Goal: Navigation & Orientation: Find specific page/section

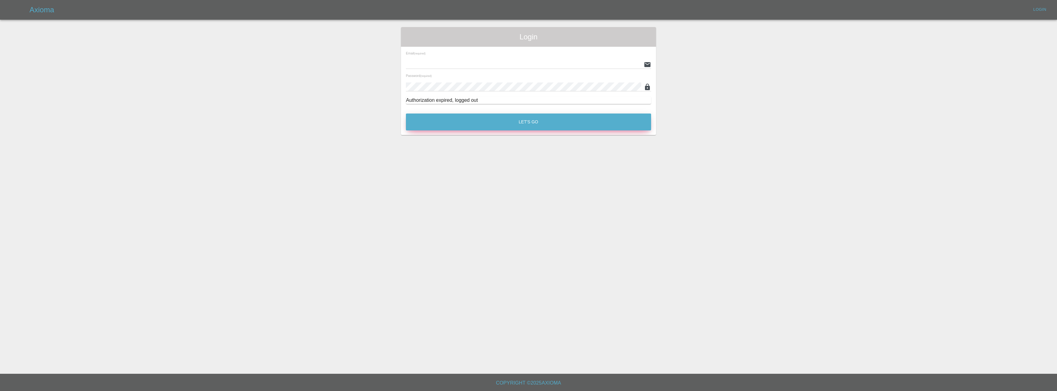
type input "[EMAIL_ADDRESS][DOMAIN_NAME]"
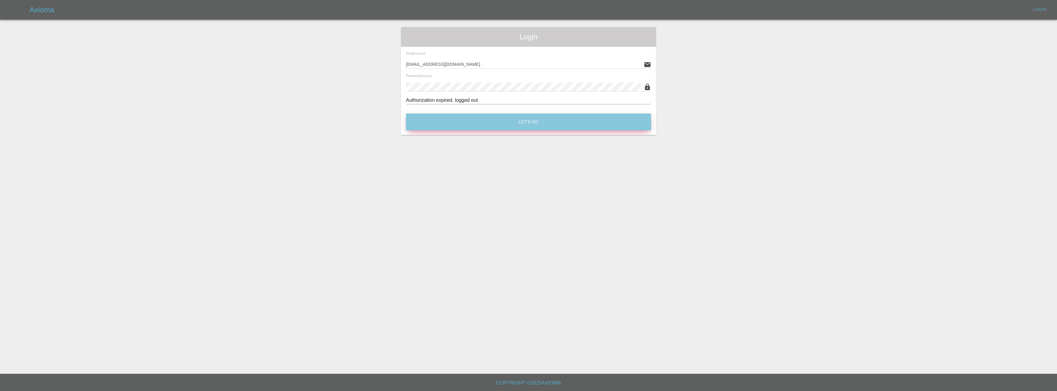
click at [498, 117] on button "Let's Go" at bounding box center [528, 121] width 245 height 17
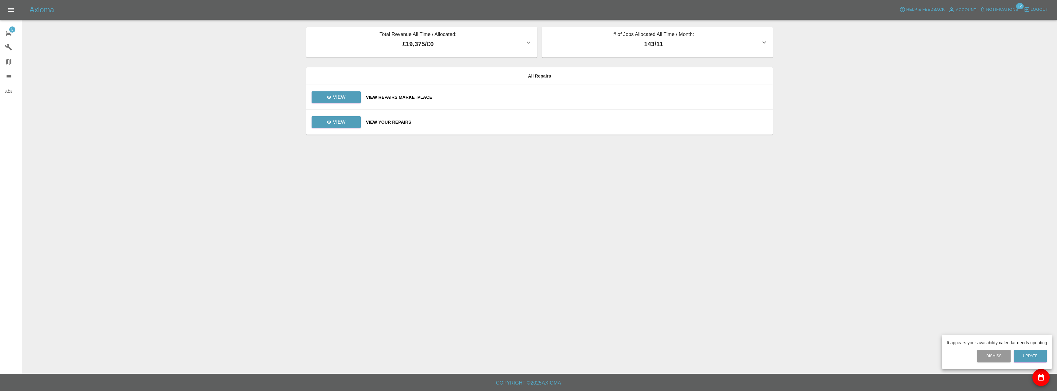
click at [346, 102] on div at bounding box center [528, 195] width 1057 height 391
click at [346, 101] on link "View" at bounding box center [336, 97] width 49 height 12
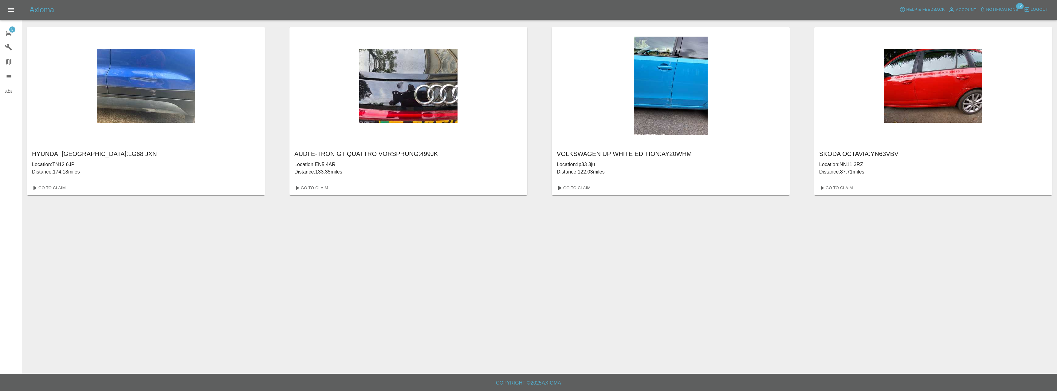
click at [4, 30] on link "5 Repair home" at bounding box center [11, 32] width 22 height 15
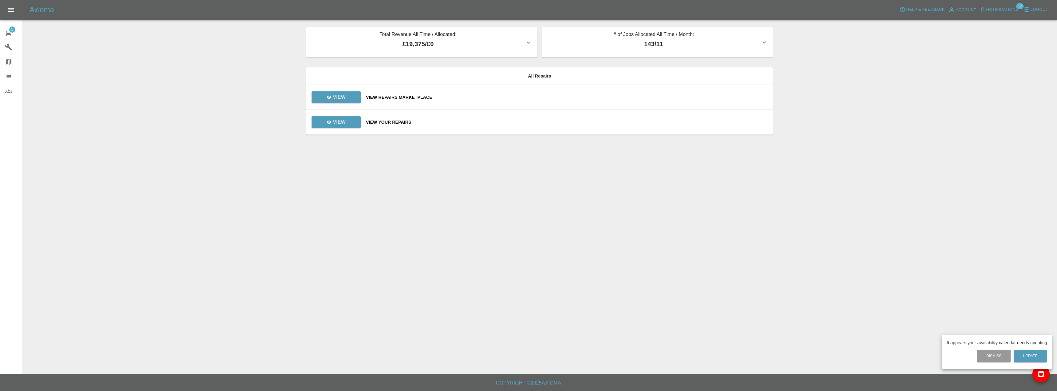
click at [416, 37] on div at bounding box center [528, 195] width 1057 height 391
click at [15, 50] on div at bounding box center [13, 46] width 17 height 7
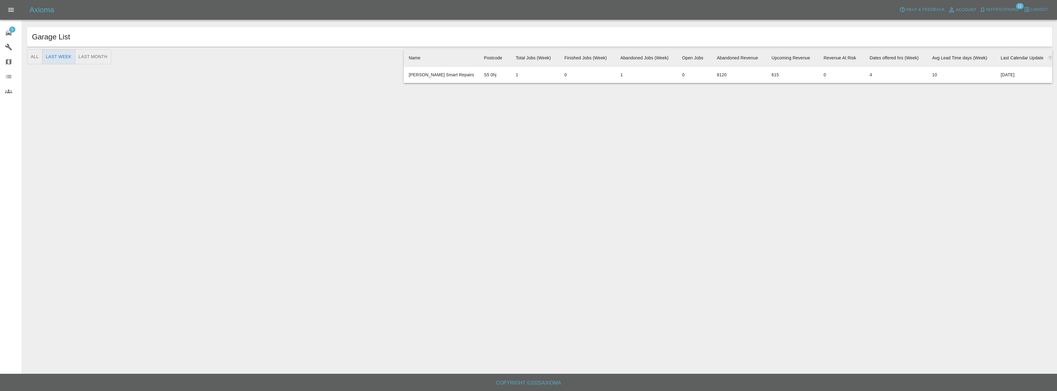
drag, startPoint x: 663, startPoint y: 86, endPoint x: 600, endPoint y: 122, distance: 72.1
click at [600, 122] on main "Garage List All Last Week Last Month Name Postcode Total Jobs (Week) Finished J…" at bounding box center [528, 186] width 1057 height 373
click at [8, 49] on icon at bounding box center [8, 46] width 7 height 7
click at [16, 60] on div at bounding box center [13, 61] width 17 height 7
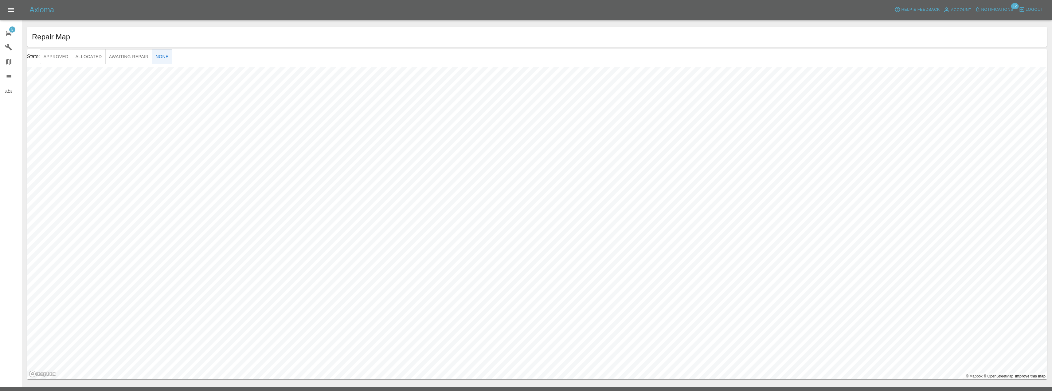
click at [12, 69] on link "Map" at bounding box center [11, 61] width 22 height 15
click at [13, 80] on div at bounding box center [13, 76] width 17 height 7
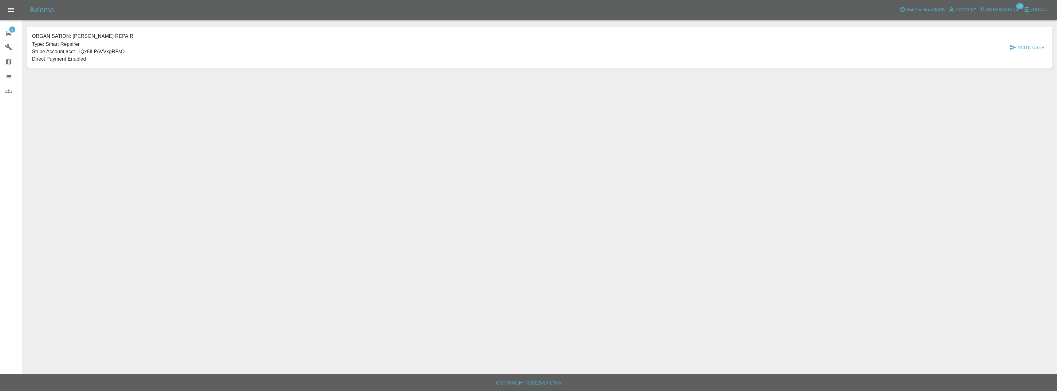
click at [10, 92] on icon at bounding box center [8, 91] width 7 height 7
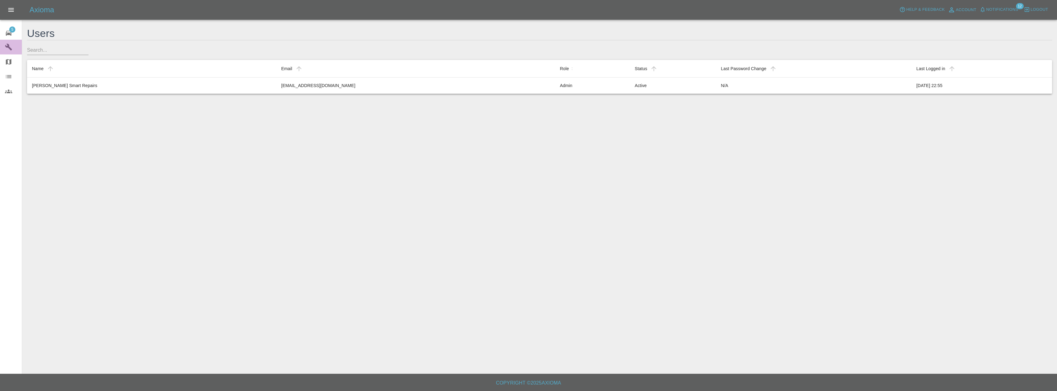
click at [5, 47] on link "Garages" at bounding box center [11, 47] width 22 height 15
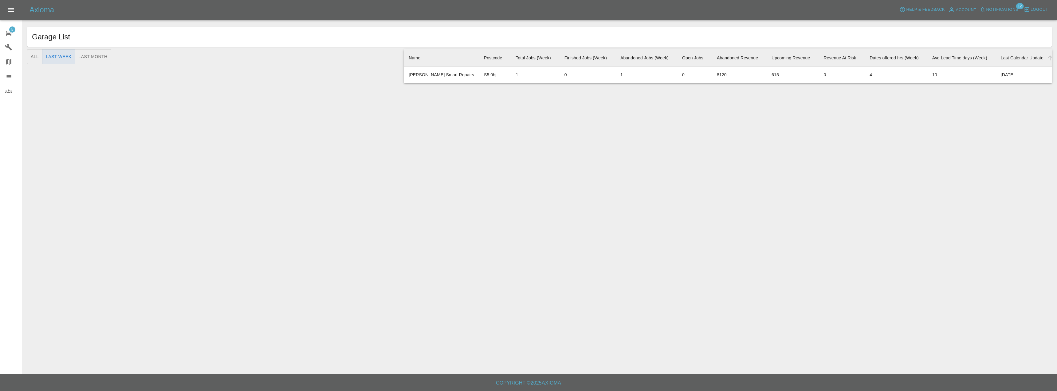
click at [11, 33] on icon at bounding box center [8, 32] width 7 height 7
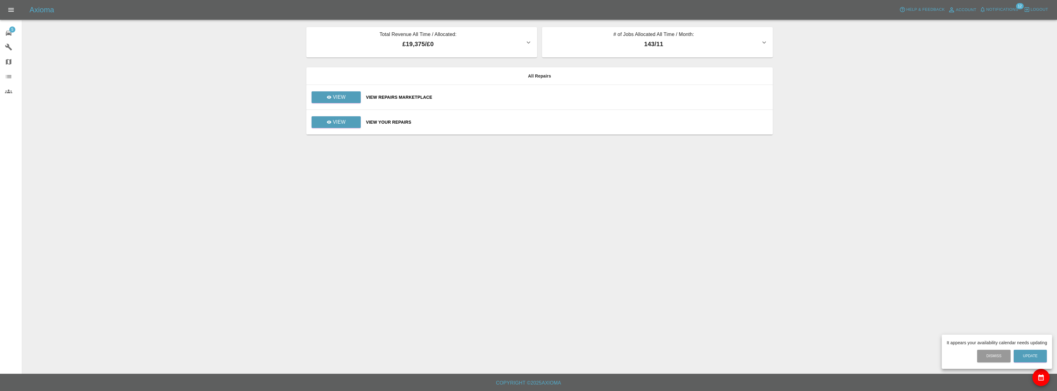
click at [12, 28] on div at bounding box center [528, 195] width 1057 height 391
click at [11, 31] on span "5" at bounding box center [12, 29] width 6 height 6
